Goal: Task Accomplishment & Management: Use online tool/utility

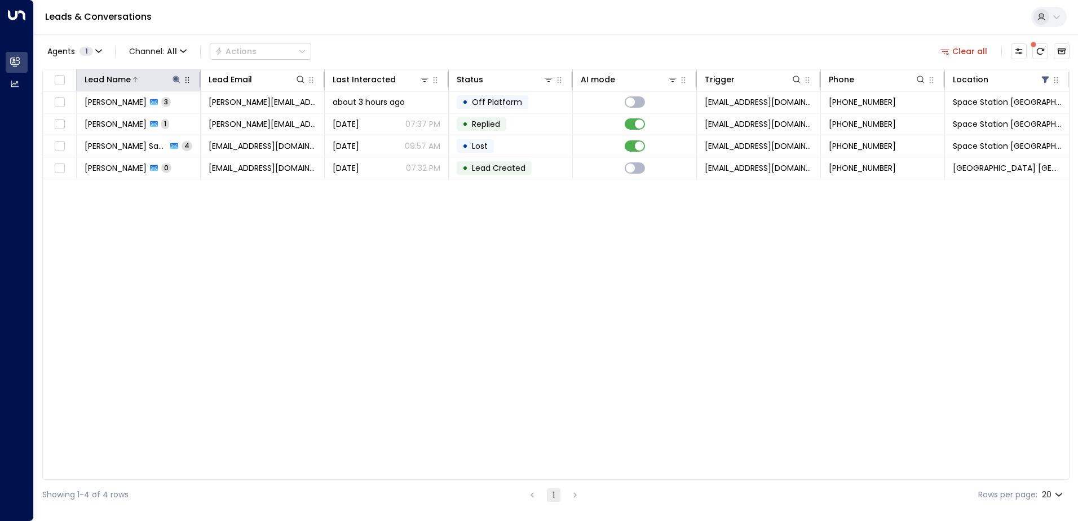
click at [178, 77] on icon at bounding box center [176, 79] width 7 height 7
click at [246, 120] on icon "button" at bounding box center [246, 120] width 9 height 9
click at [193, 120] on input "text" at bounding box center [177, 120] width 156 height 21
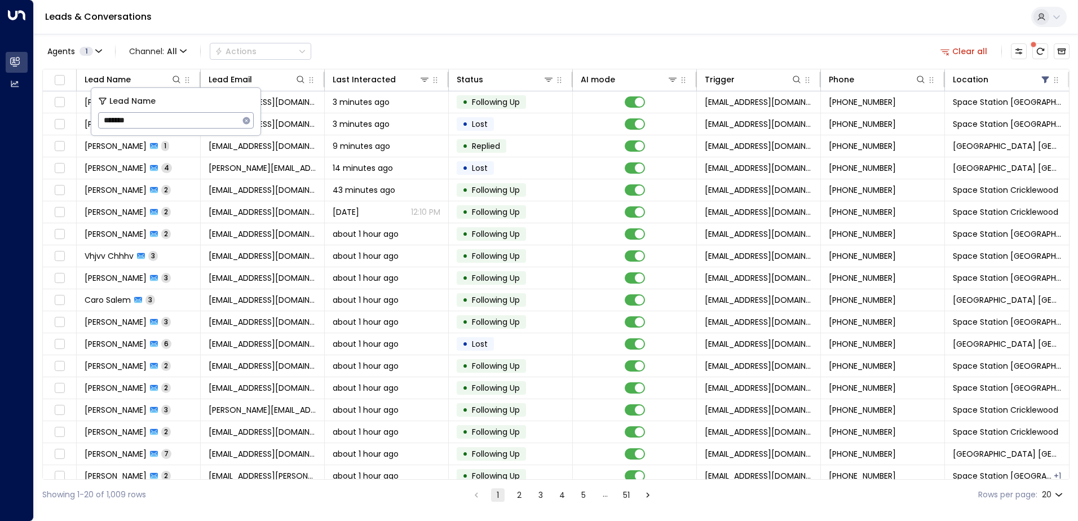
type input "*******"
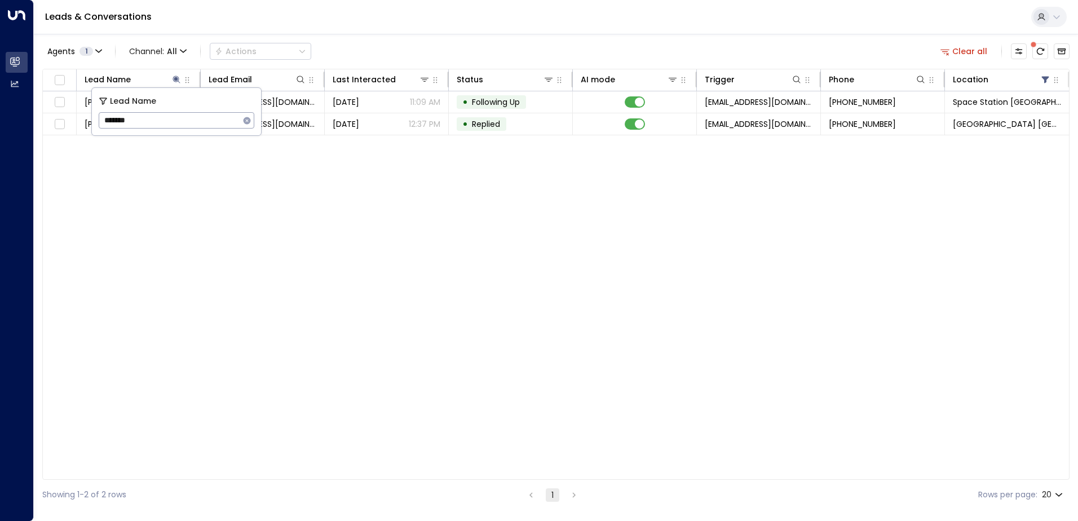
click at [659, 233] on div "Lead Name Lead Email Last Interacted Status AI mode Trigger Phone Location [PER…" at bounding box center [555, 274] width 1027 height 411
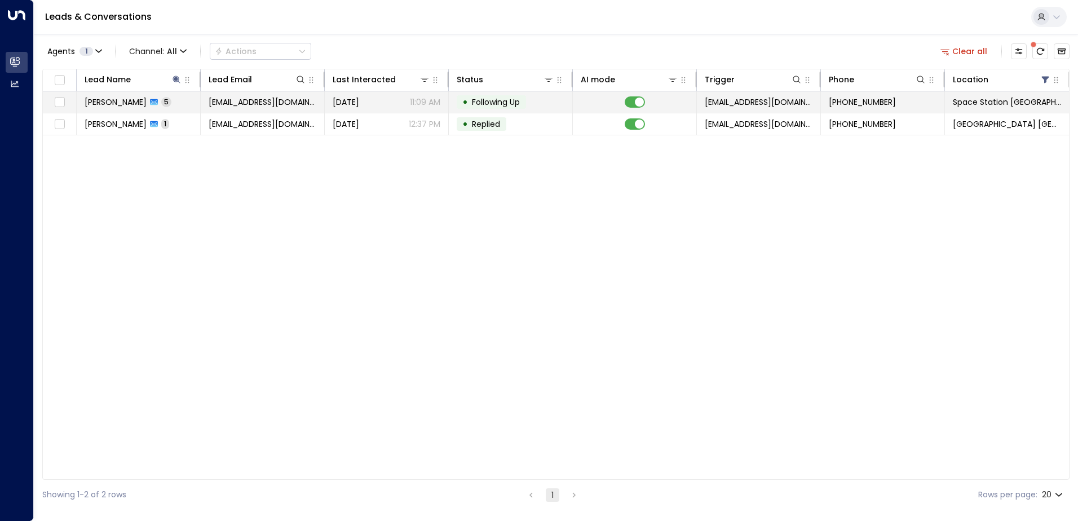
click at [161, 100] on span "5" at bounding box center [166, 102] width 10 height 10
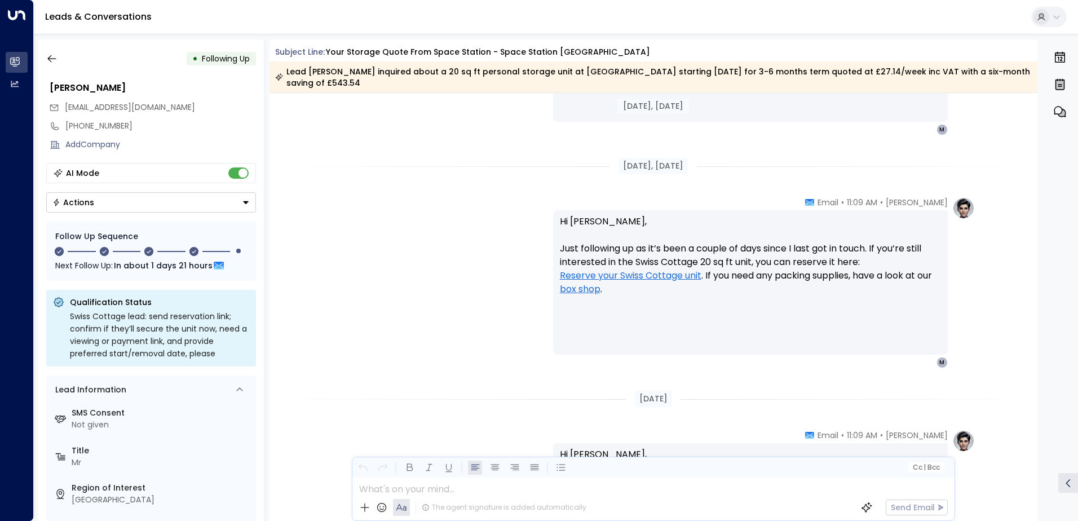
scroll to position [1509, 0]
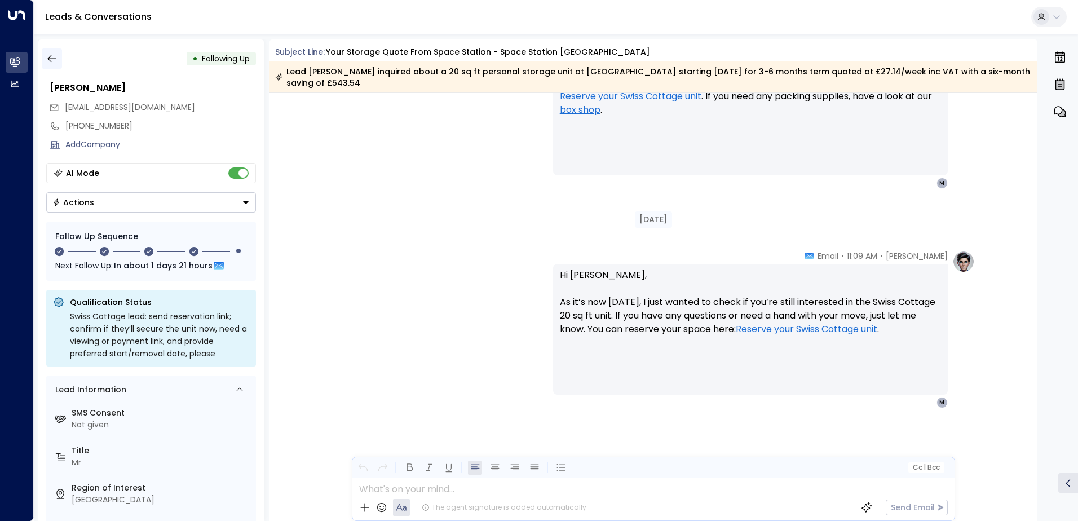
click at [46, 60] on icon "button" at bounding box center [51, 58] width 11 height 11
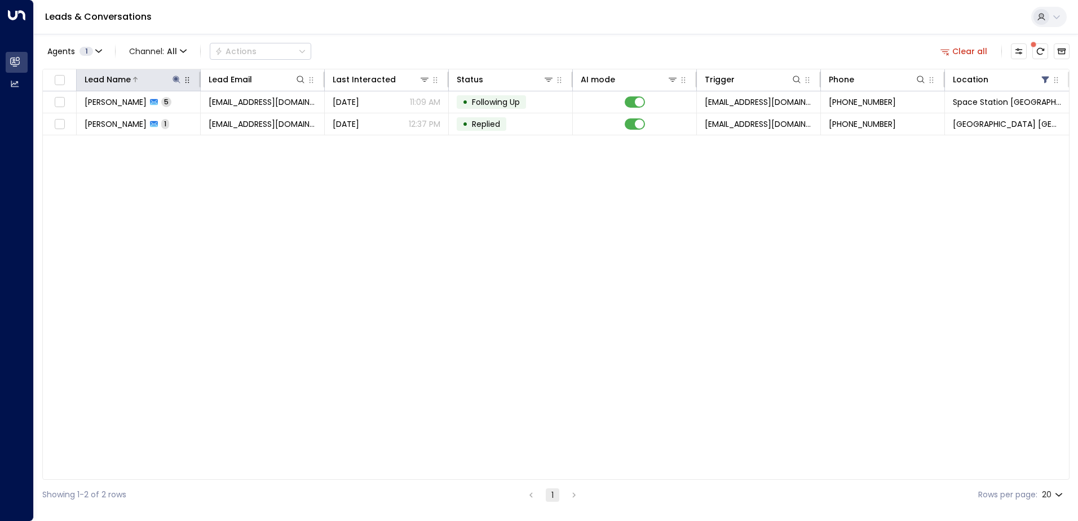
click at [175, 79] on icon at bounding box center [176, 79] width 7 height 7
type input "*"
type input "*****"
click at [285, 226] on div "Lead Name Lead Email Last Interacted Status AI mode Trigger Phone Location [PER…" at bounding box center [555, 274] width 1027 height 411
click at [176, 79] on icon at bounding box center [176, 79] width 7 height 7
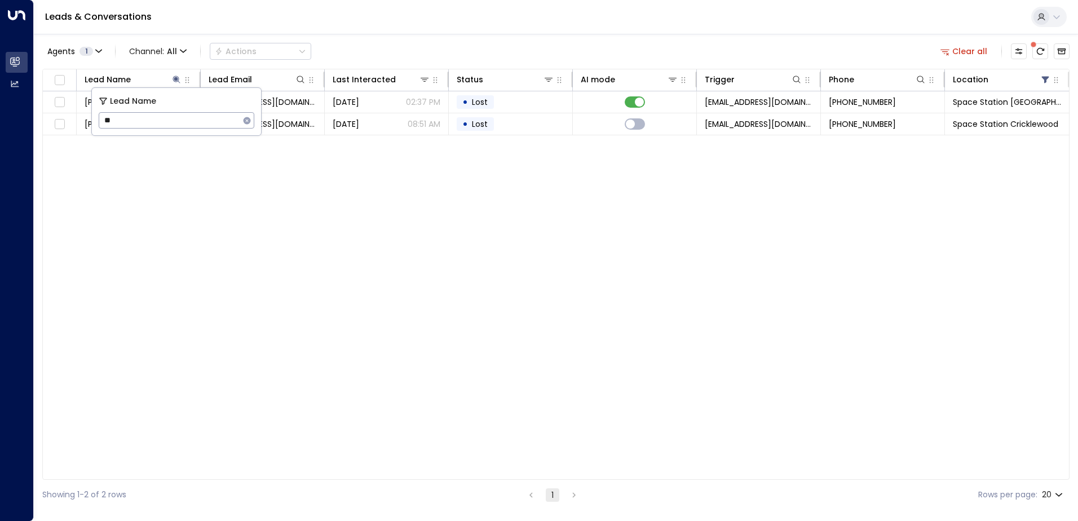
type input "*"
type input "******"
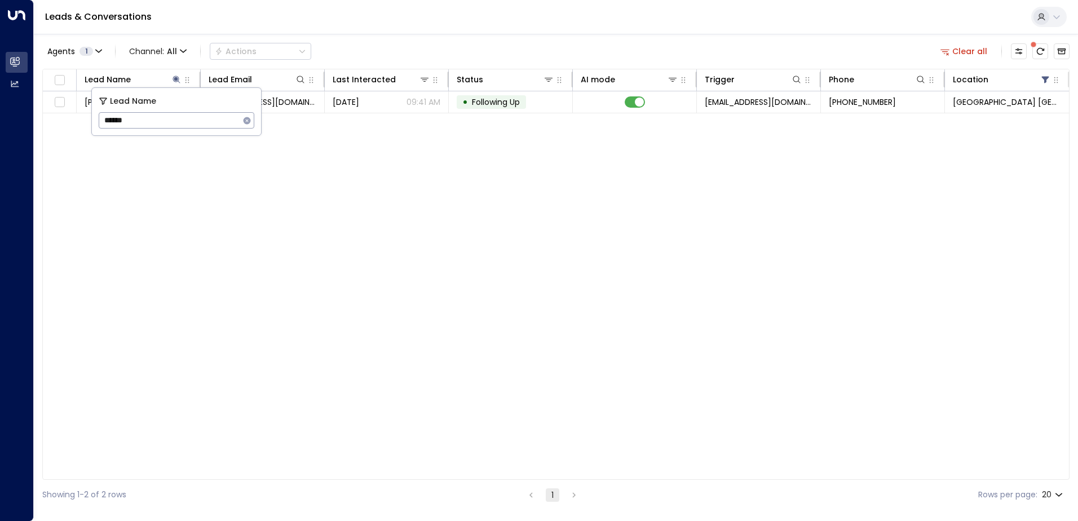
click at [459, 29] on div "Leads & Conversations" at bounding box center [556, 17] width 1044 height 34
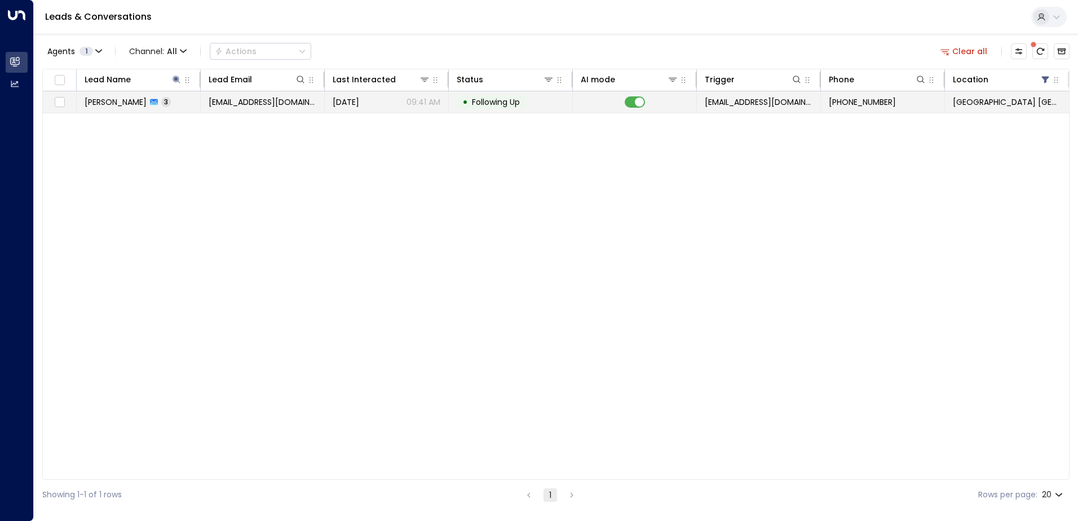
click at [237, 101] on span "[EMAIL_ADDRESS][DOMAIN_NAME]" at bounding box center [263, 101] width 108 height 11
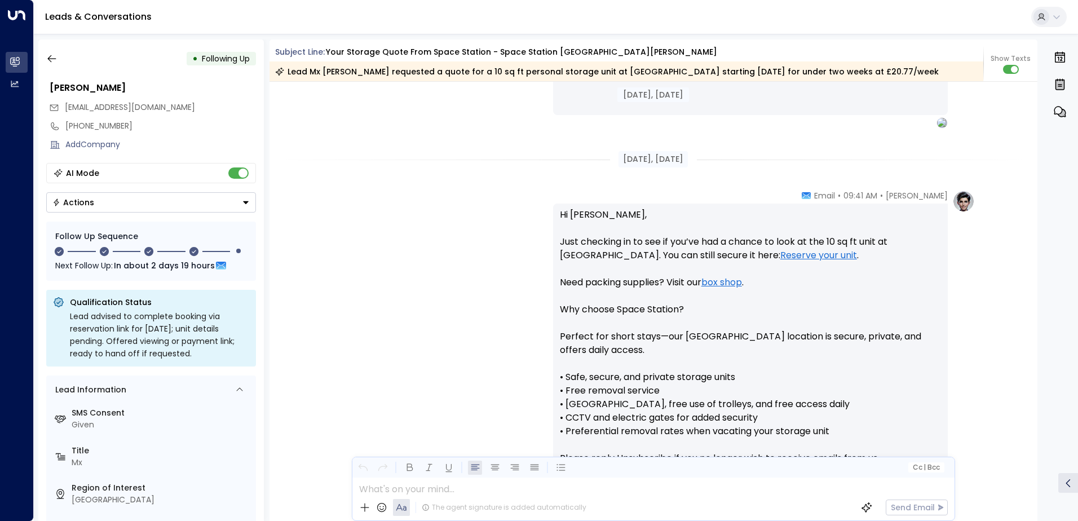
scroll to position [759, 0]
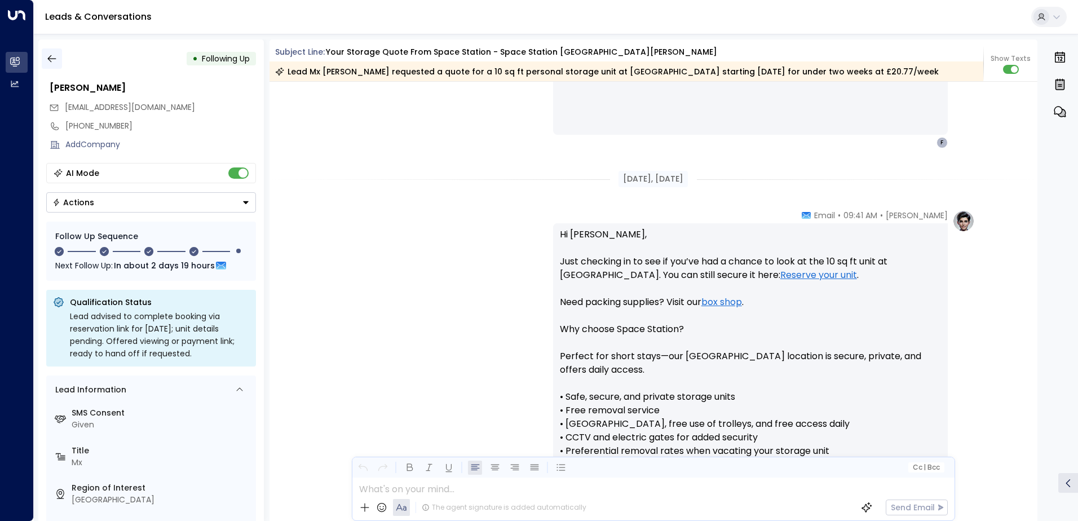
click at [54, 55] on icon "button" at bounding box center [51, 58] width 11 height 11
